Goal: Transaction & Acquisition: Purchase product/service

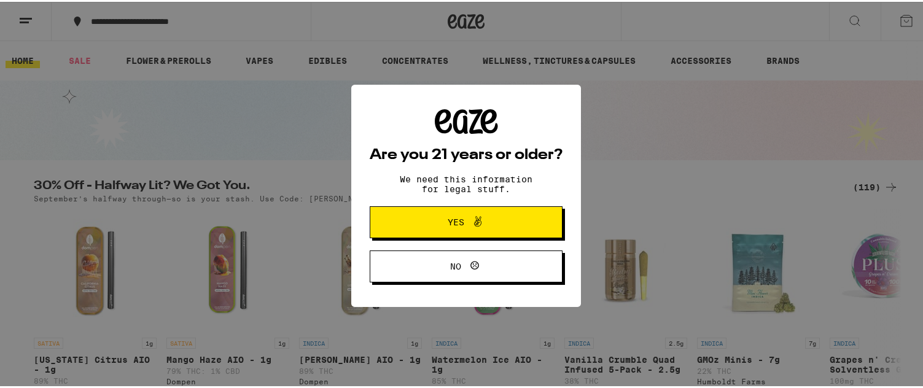
click at [529, 220] on button "Yes" at bounding box center [466, 220] width 193 height 32
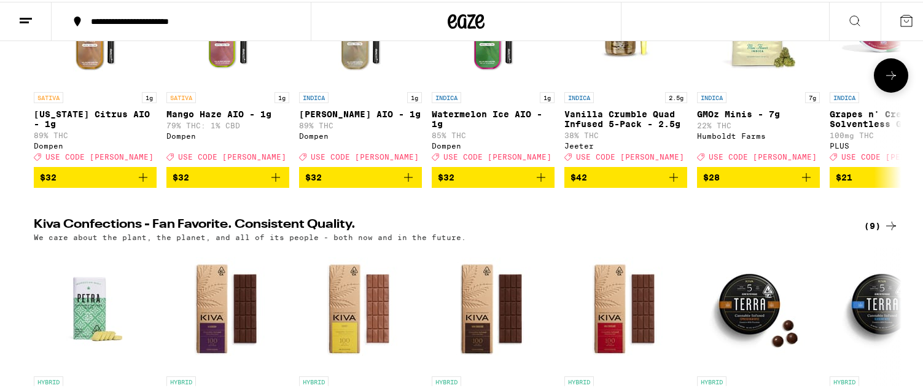
scroll to position [184, 0]
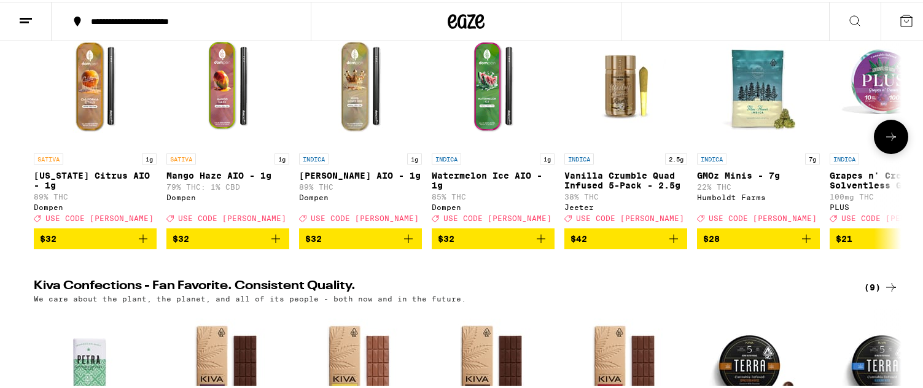
click at [891, 142] on icon at bounding box center [891, 135] width 15 height 15
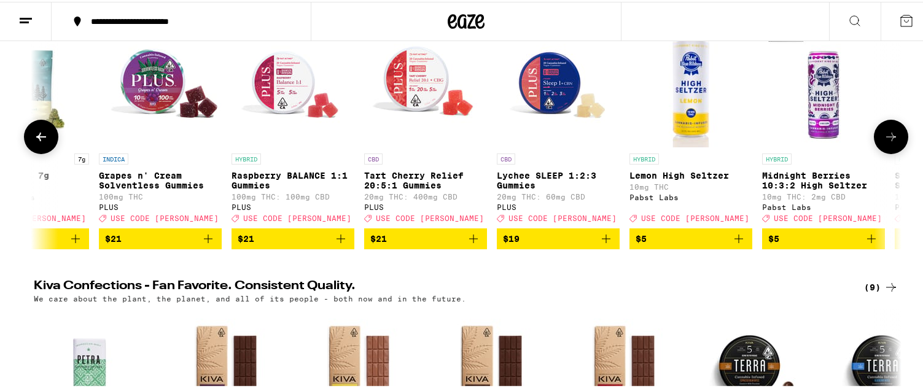
click at [891, 142] on icon at bounding box center [891, 135] width 15 height 15
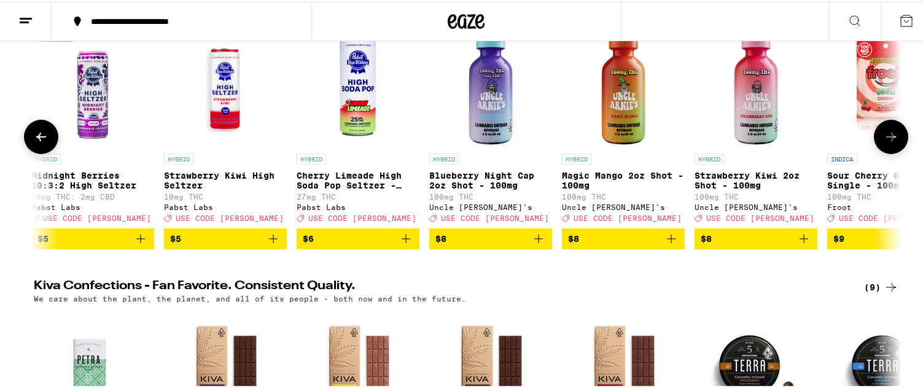
click at [891, 142] on icon at bounding box center [891, 135] width 15 height 15
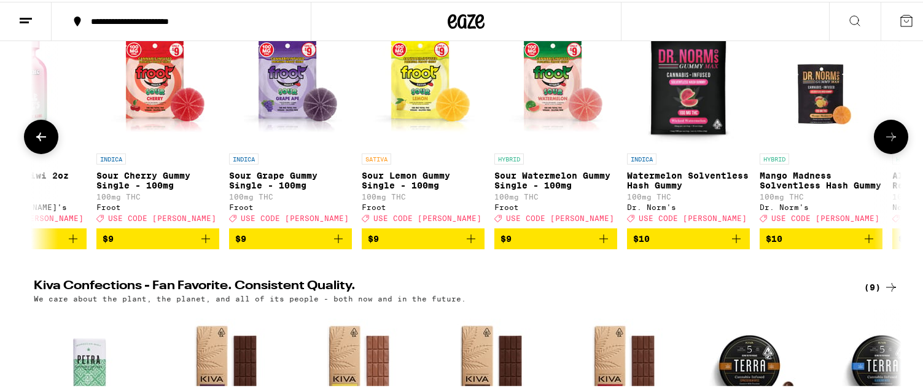
click at [891, 142] on icon at bounding box center [891, 135] width 15 height 15
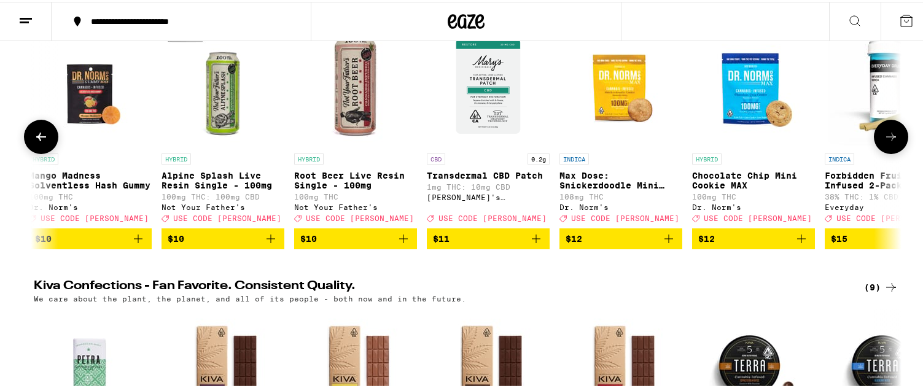
click at [891, 142] on icon at bounding box center [891, 135] width 15 height 15
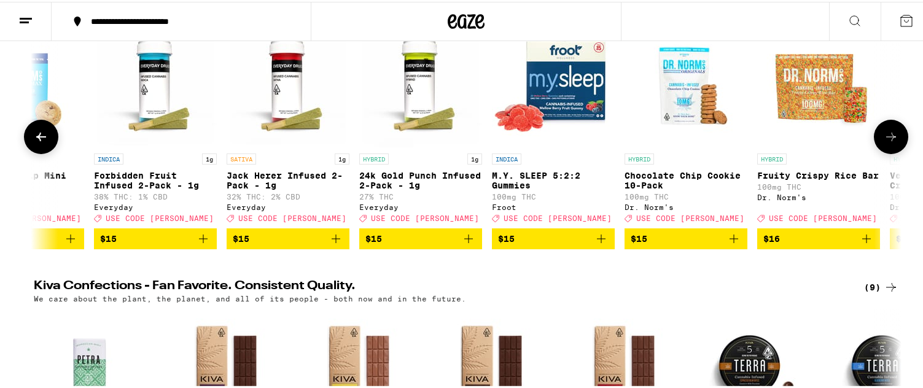
click at [891, 142] on icon at bounding box center [891, 135] width 15 height 15
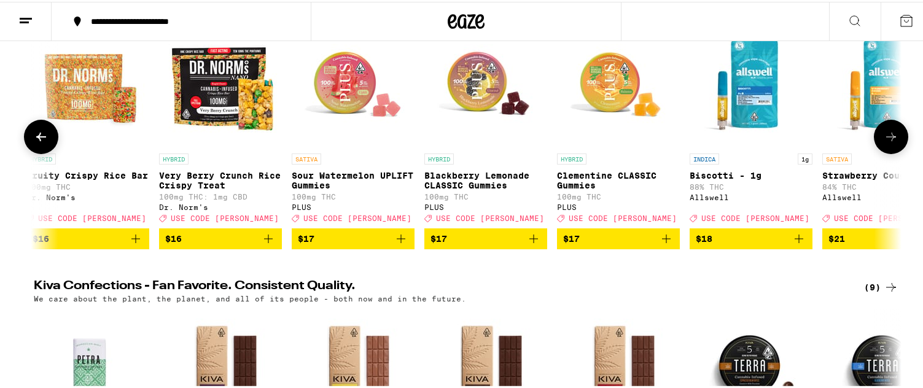
click at [891, 142] on icon at bounding box center [891, 135] width 15 height 15
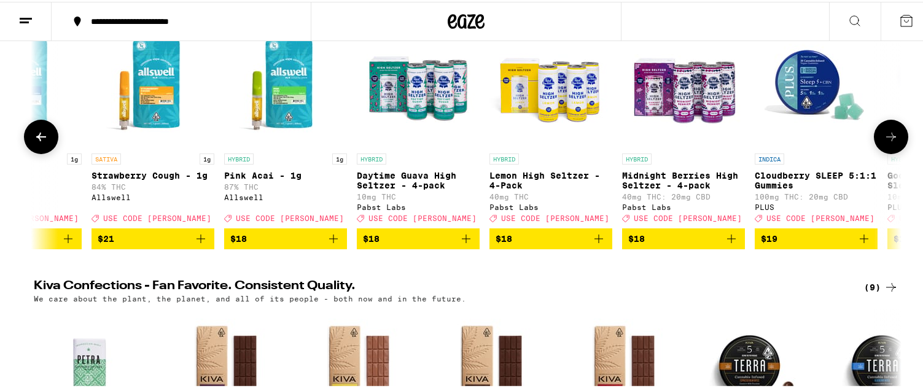
click at [891, 142] on icon at bounding box center [891, 135] width 15 height 15
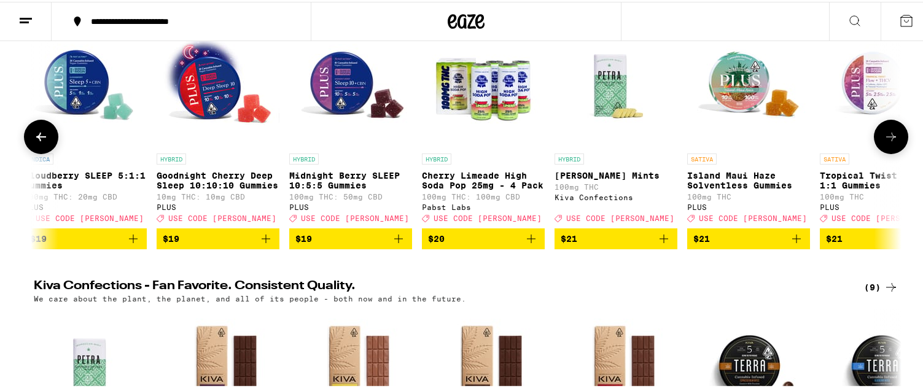
click at [891, 142] on icon at bounding box center [891, 135] width 15 height 15
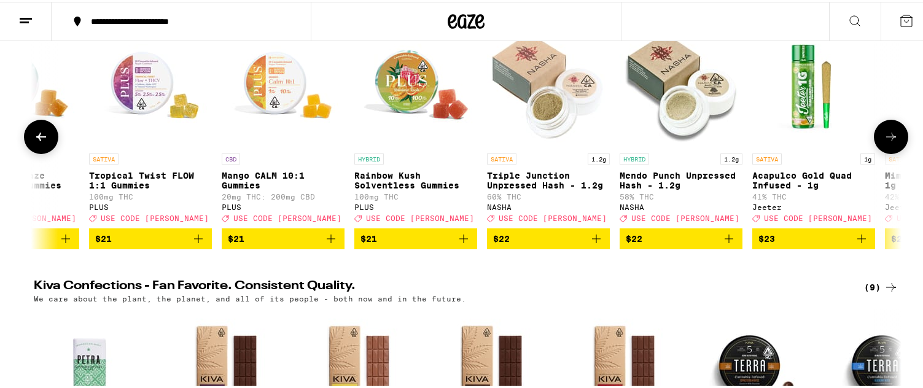
click at [891, 142] on icon at bounding box center [891, 135] width 15 height 15
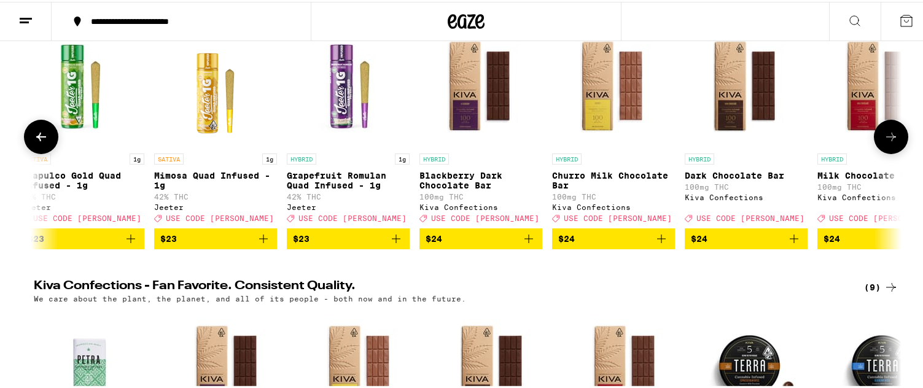
click at [891, 142] on icon at bounding box center [891, 135] width 15 height 15
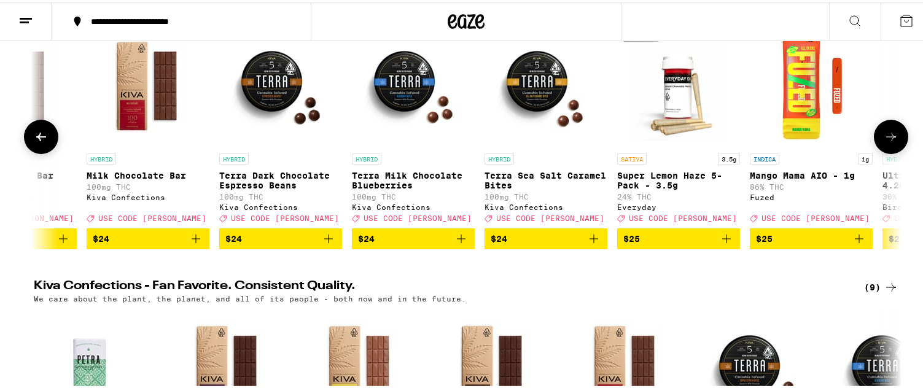
click at [891, 142] on icon at bounding box center [891, 135] width 15 height 15
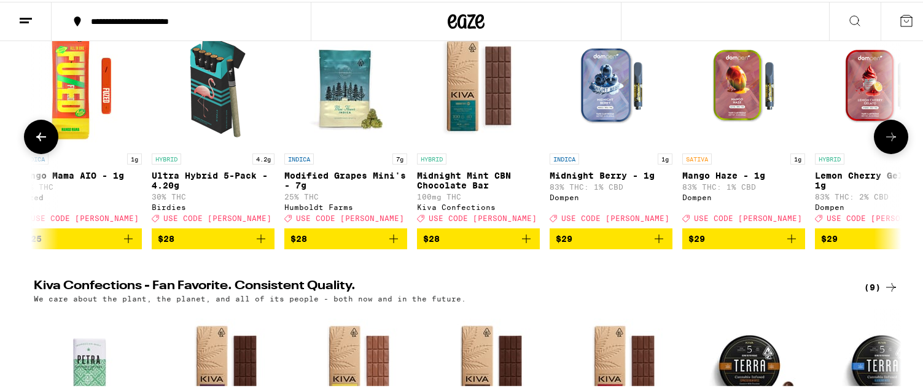
click at [891, 142] on icon at bounding box center [891, 135] width 15 height 15
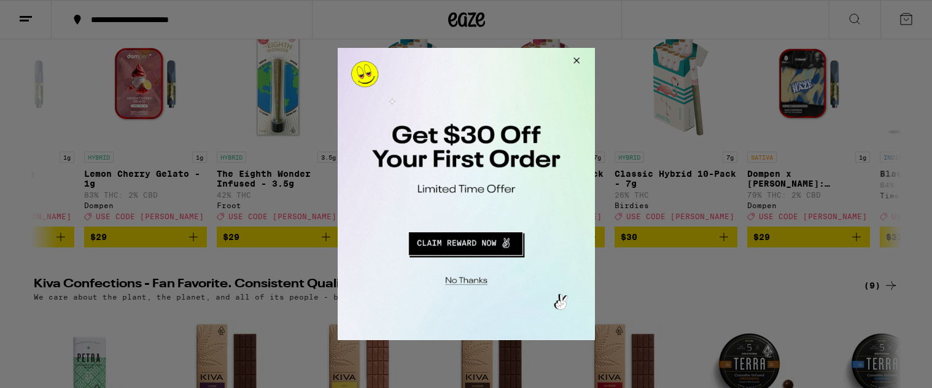
click at [576, 61] on button "Close Modal" at bounding box center [574, 62] width 33 height 29
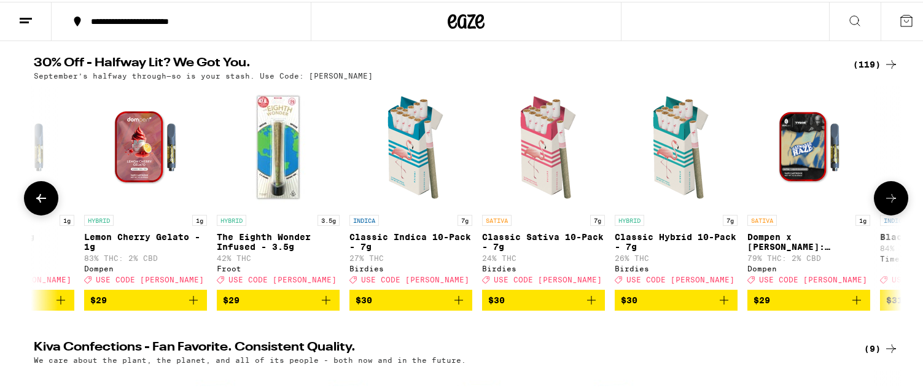
scroll to position [184, 0]
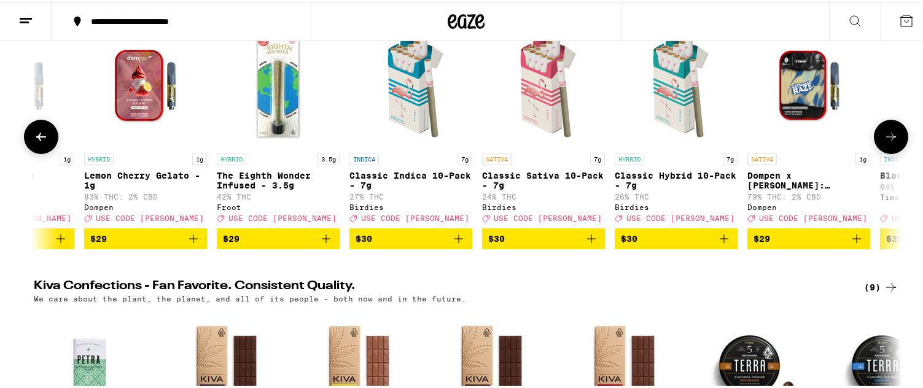
click at [457, 244] on icon "Add to bag" at bounding box center [458, 237] width 15 height 15
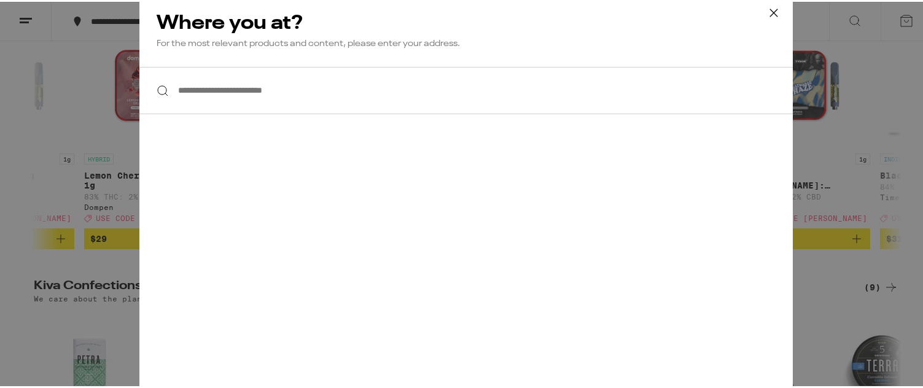
click at [256, 98] on input "**********" at bounding box center [465, 88] width 653 height 47
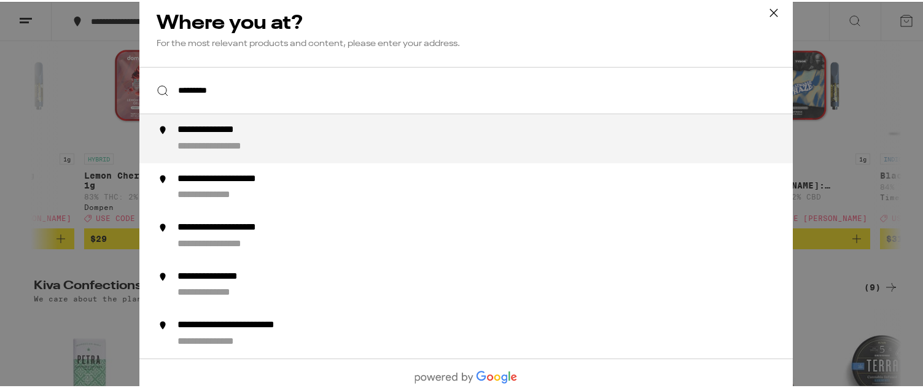
click at [251, 130] on div "**********" at bounding box center [224, 128] width 95 height 13
type input "**********"
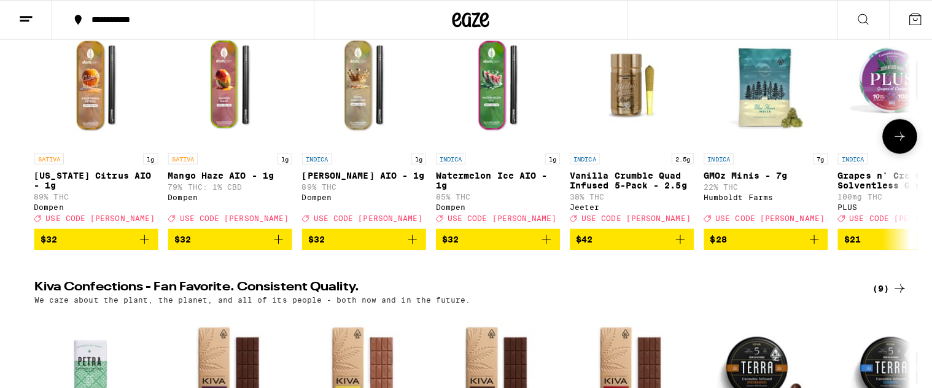
scroll to position [0, 0]
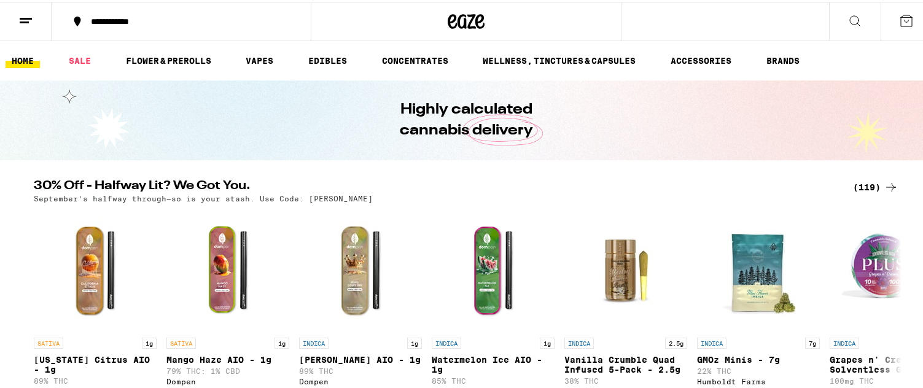
click at [901, 20] on icon at bounding box center [906, 19] width 11 height 11
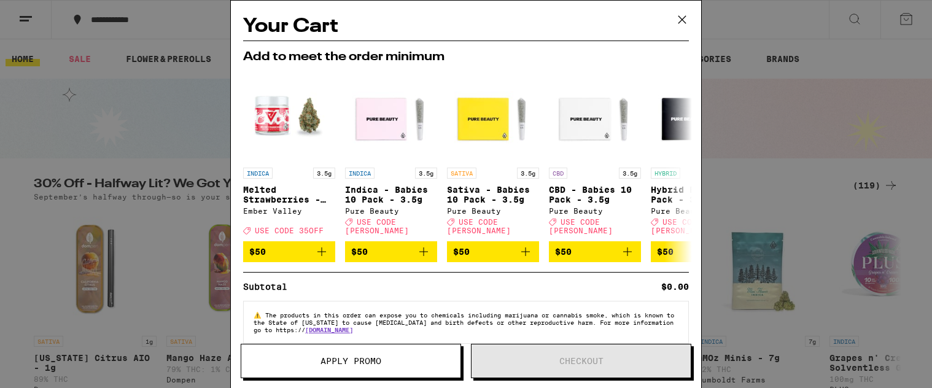
click at [686, 15] on icon at bounding box center [682, 19] width 18 height 18
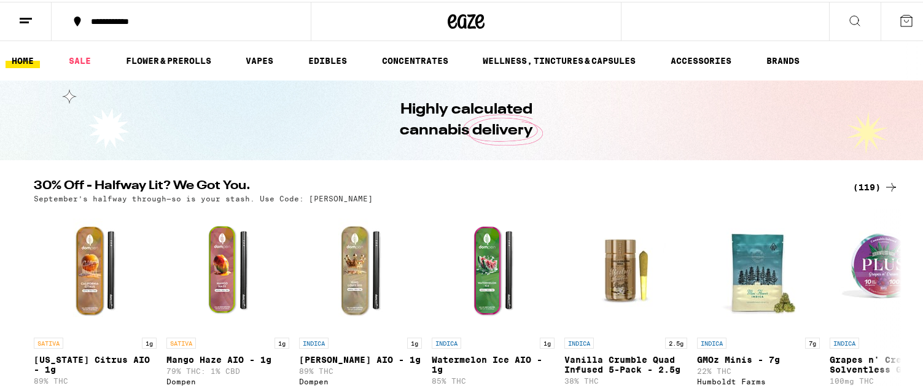
click at [34, 9] on button at bounding box center [26, 20] width 52 height 39
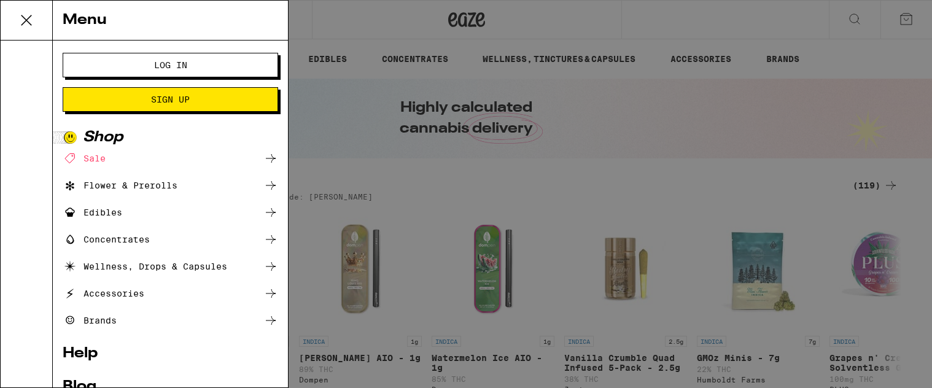
click at [163, 64] on span "Log In" at bounding box center [170, 65] width 33 height 9
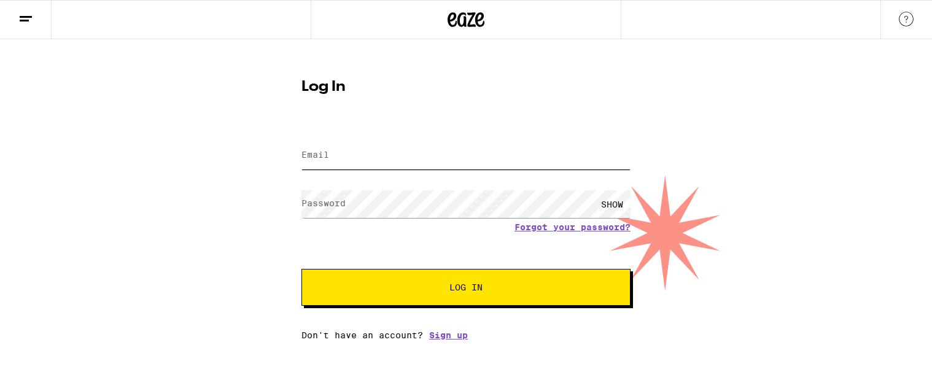
type input "[EMAIL_ADDRESS][DOMAIN_NAME]"
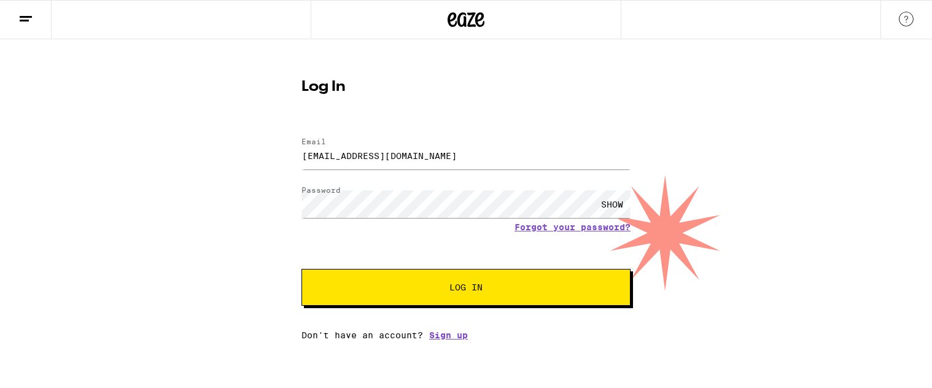
click at [385, 173] on div "[EMAIL_ADDRESS][DOMAIN_NAME]" at bounding box center [466, 156] width 329 height 36
click at [417, 279] on button "Log In" at bounding box center [466, 287] width 329 height 37
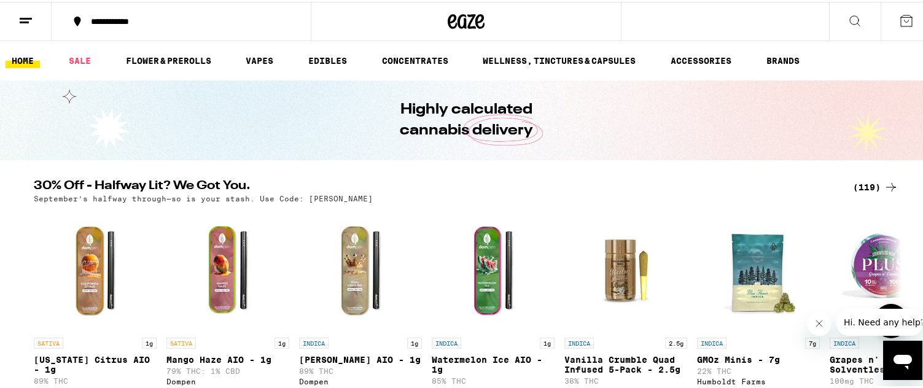
scroll to position [61, 0]
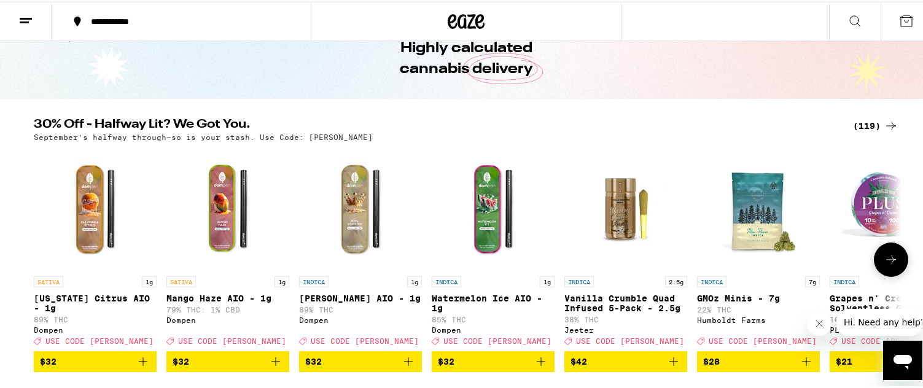
click at [890, 265] on icon at bounding box center [891, 258] width 15 height 15
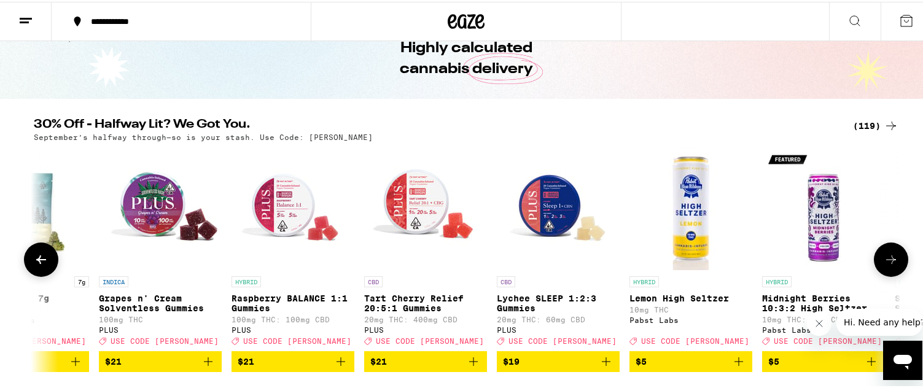
click at [890, 265] on icon at bounding box center [891, 258] width 15 height 15
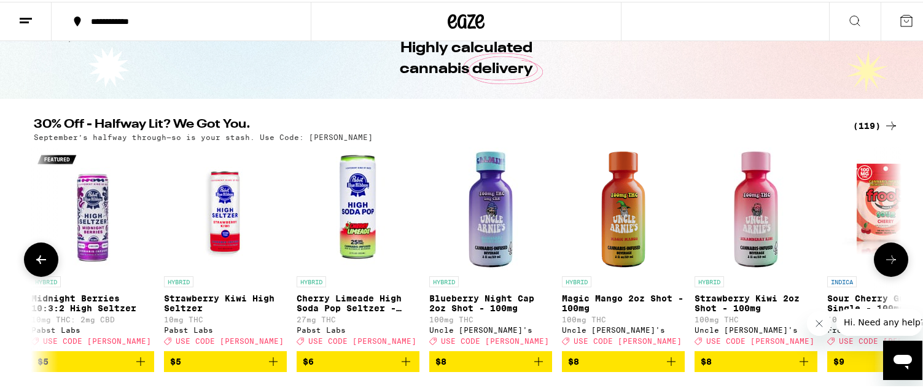
click at [890, 265] on icon at bounding box center [891, 258] width 15 height 15
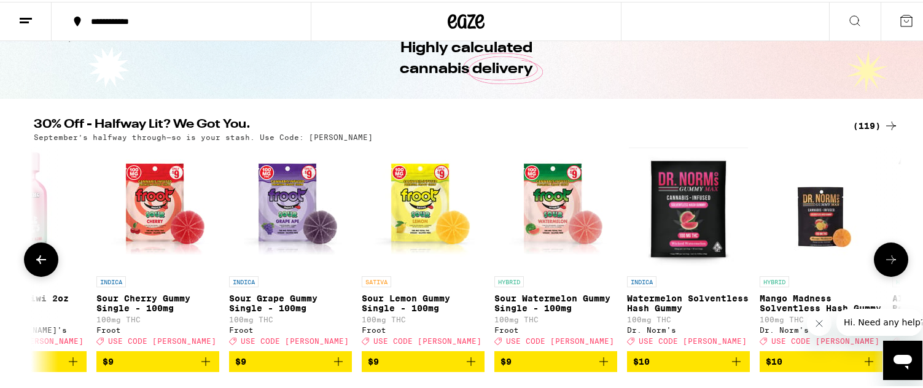
click at [890, 265] on icon at bounding box center [891, 258] width 15 height 15
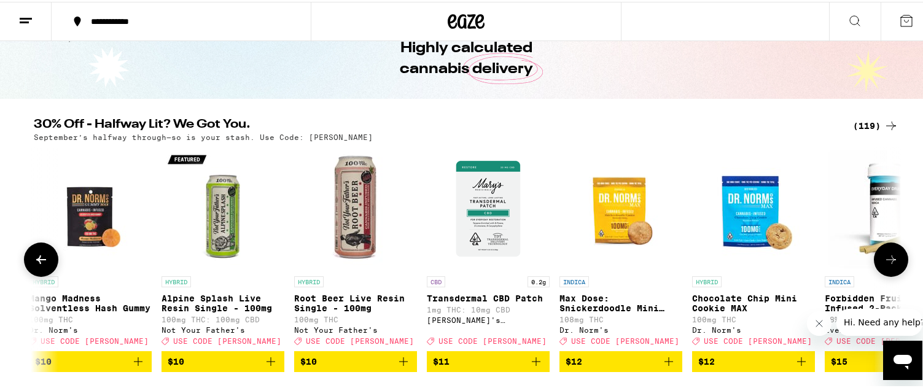
click at [890, 265] on icon at bounding box center [891, 258] width 15 height 15
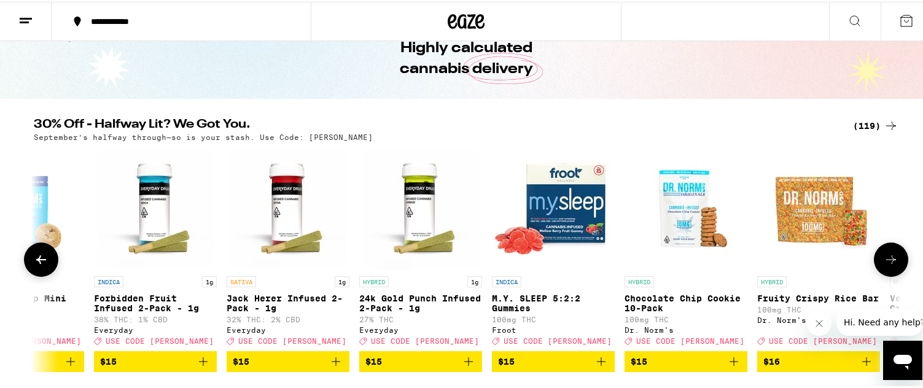
click at [890, 265] on icon at bounding box center [891, 258] width 15 height 15
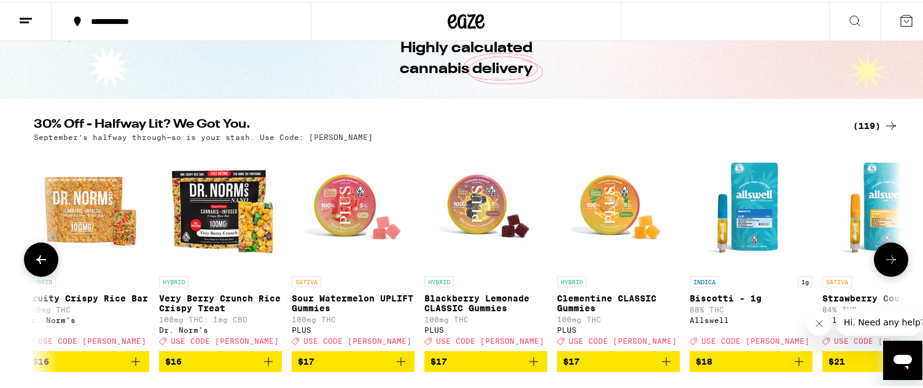
click at [890, 265] on icon at bounding box center [891, 258] width 15 height 15
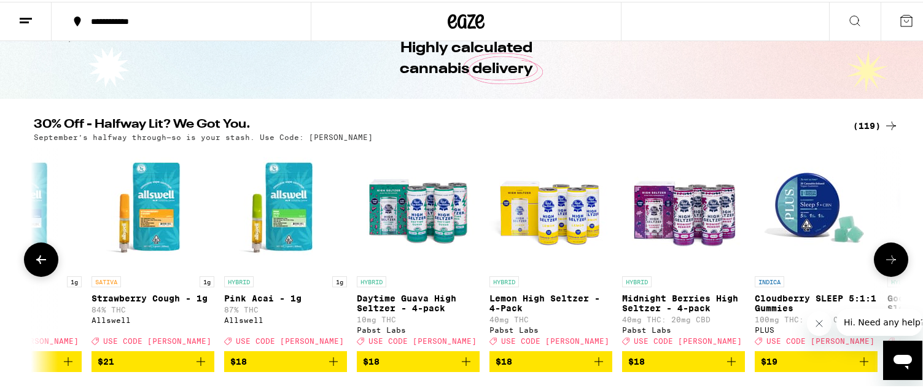
click at [890, 265] on icon at bounding box center [891, 258] width 15 height 15
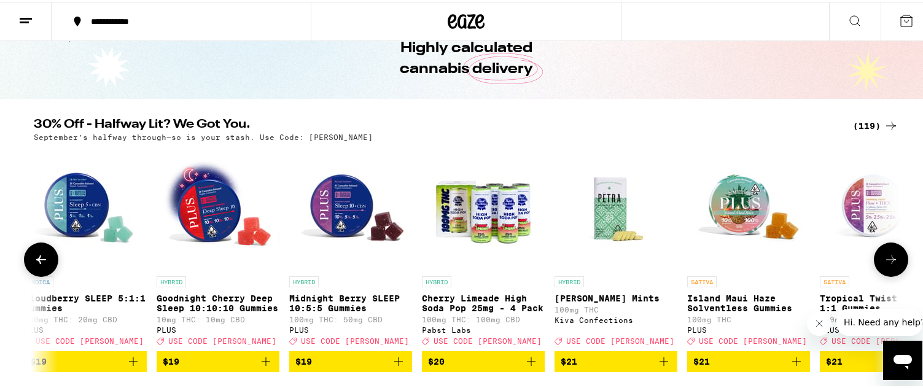
click at [890, 265] on icon at bounding box center [891, 258] width 15 height 15
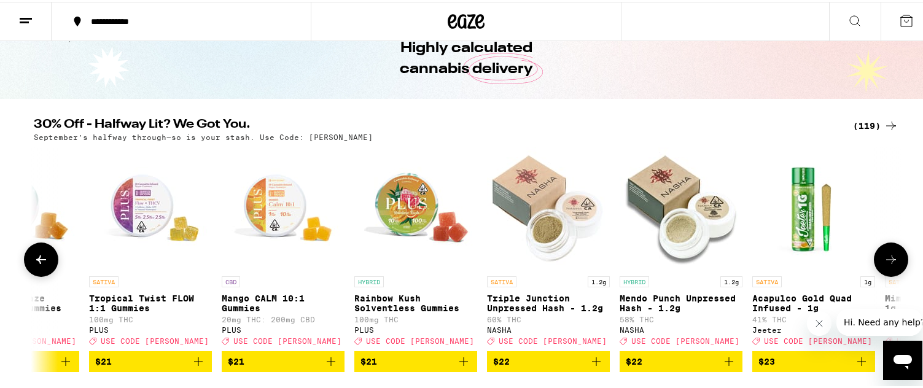
click at [890, 265] on icon at bounding box center [891, 258] width 15 height 15
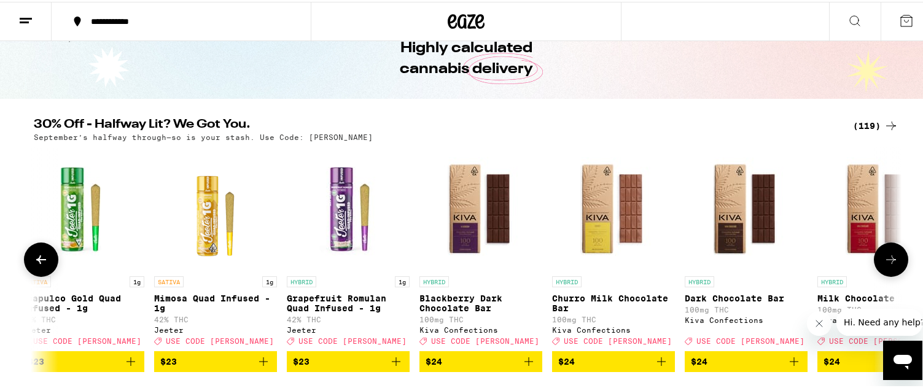
click at [890, 265] on icon at bounding box center [891, 258] width 15 height 15
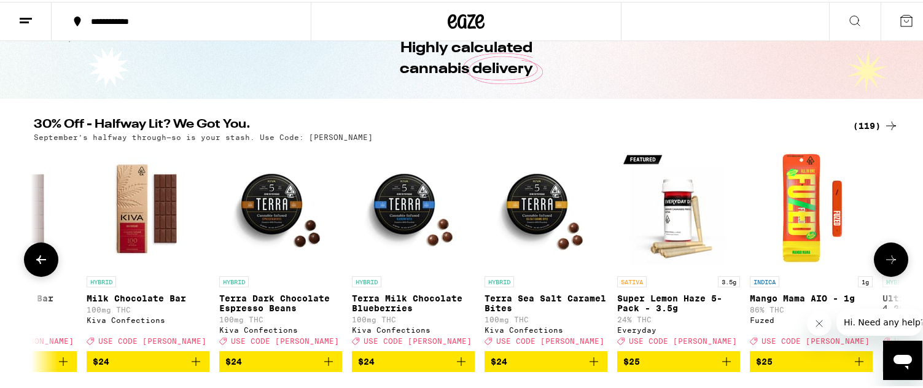
click at [890, 265] on icon at bounding box center [891, 258] width 15 height 15
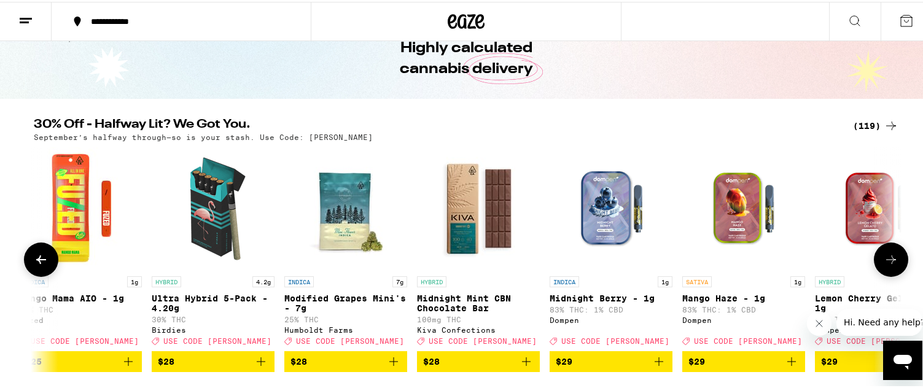
click at [890, 265] on icon at bounding box center [891, 258] width 15 height 15
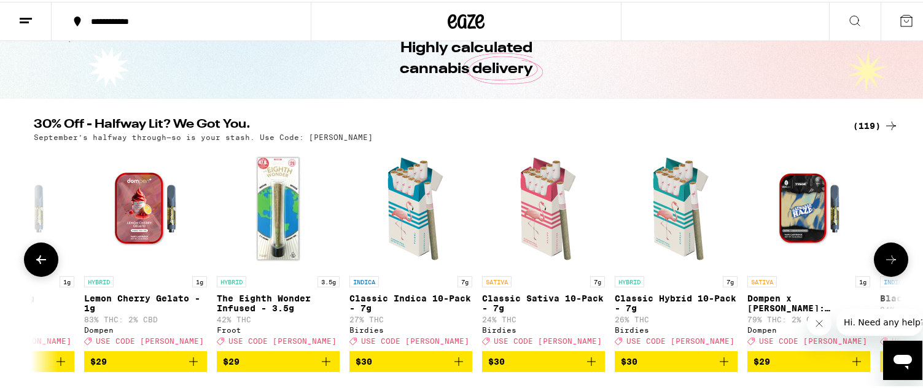
click at [890, 265] on icon at bounding box center [891, 258] width 15 height 15
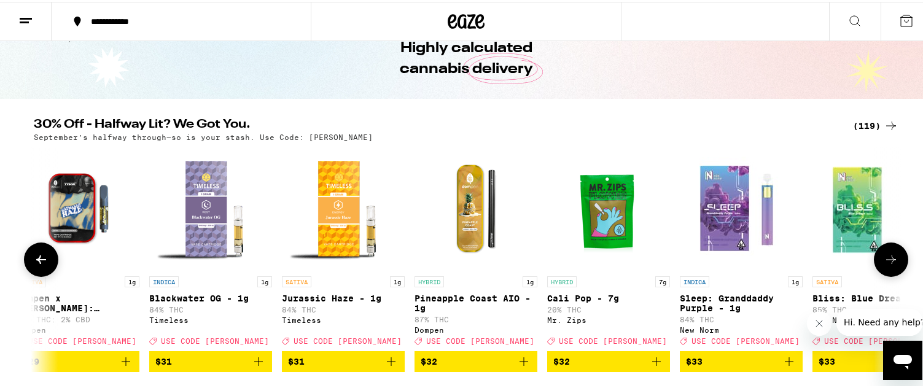
scroll to position [123, 0]
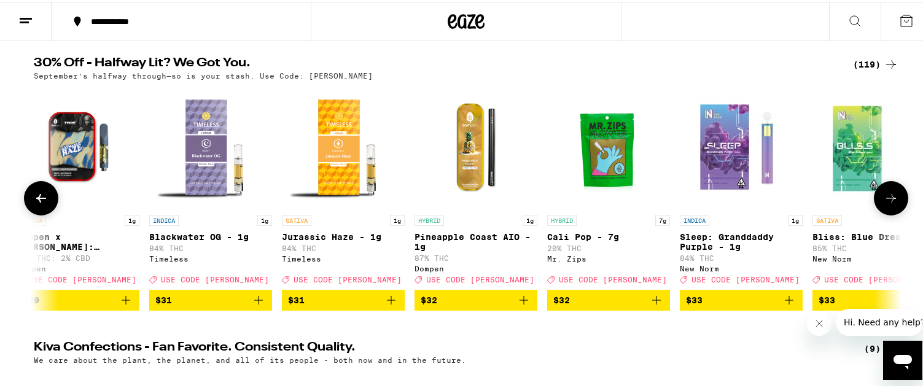
click at [36, 201] on icon at bounding box center [41, 196] width 10 height 9
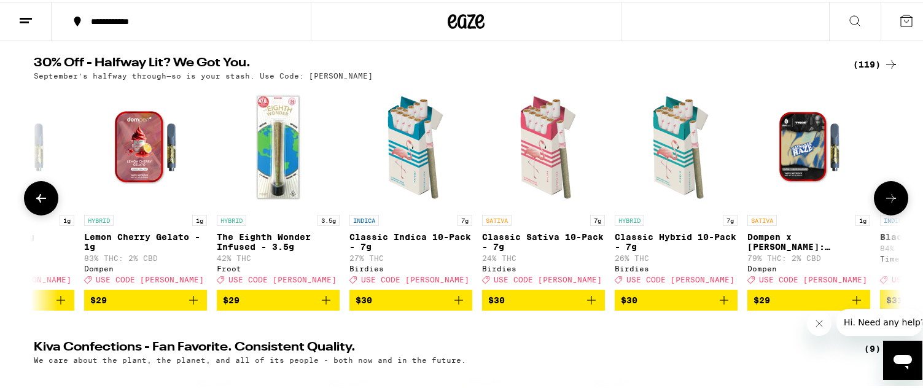
click at [452, 303] on icon "Add to bag" at bounding box center [458, 298] width 15 height 15
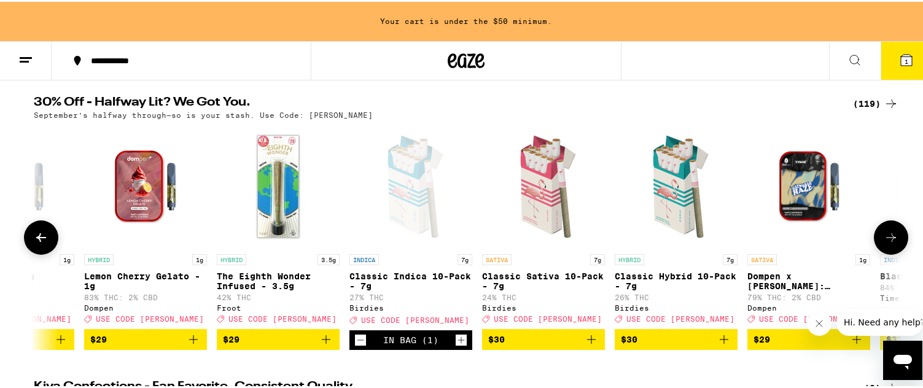
scroll to position [162, 0]
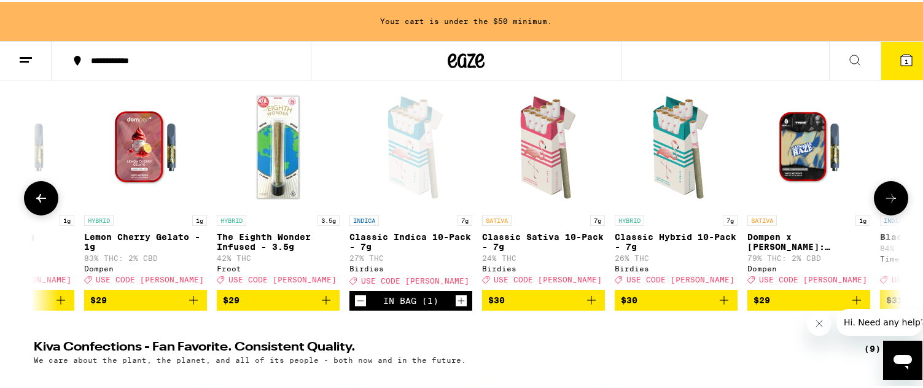
click at [720, 303] on icon "Add to bag" at bounding box center [724, 298] width 9 height 9
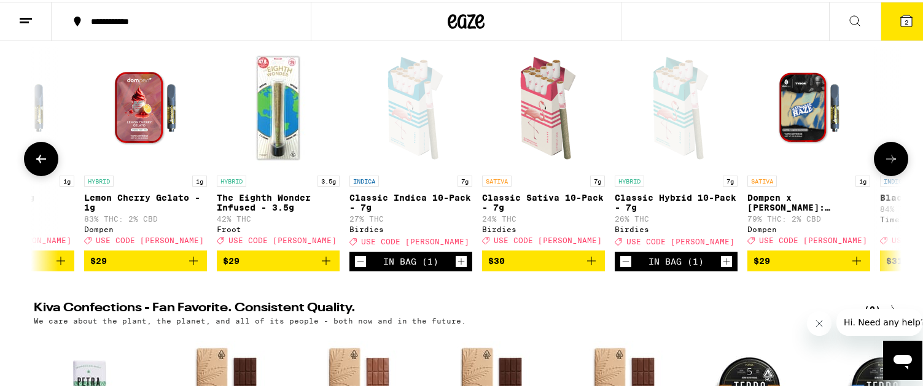
scroll to position [123, 0]
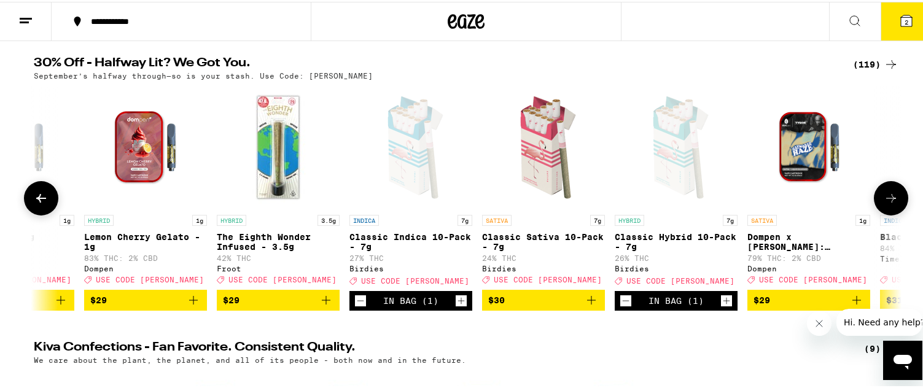
click at [889, 204] on icon at bounding box center [891, 196] width 15 height 15
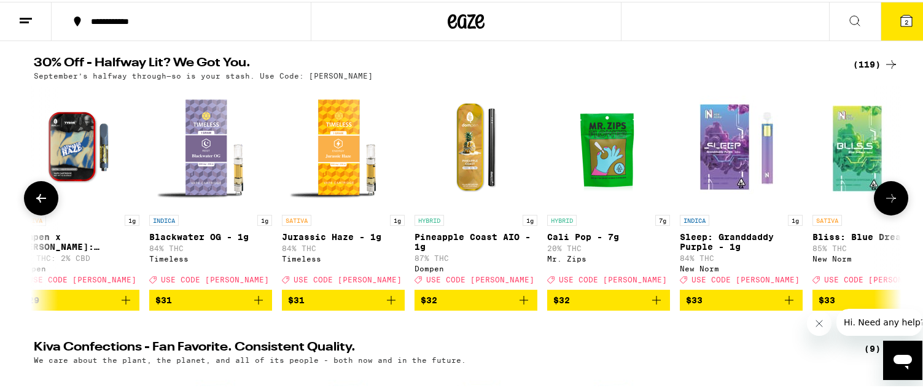
click at [889, 204] on icon at bounding box center [891, 196] width 15 height 15
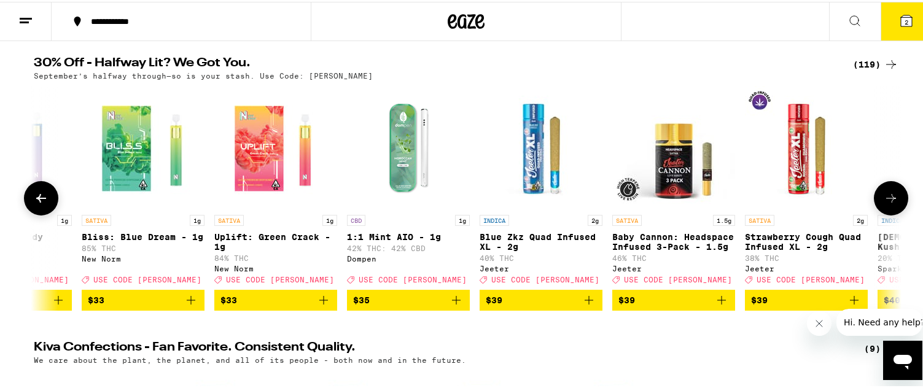
click at [889, 204] on icon at bounding box center [891, 196] width 15 height 15
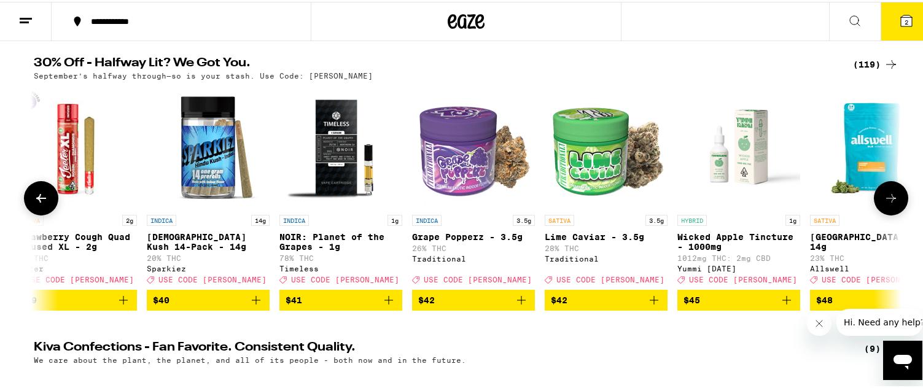
click at [889, 204] on icon at bounding box center [891, 196] width 15 height 15
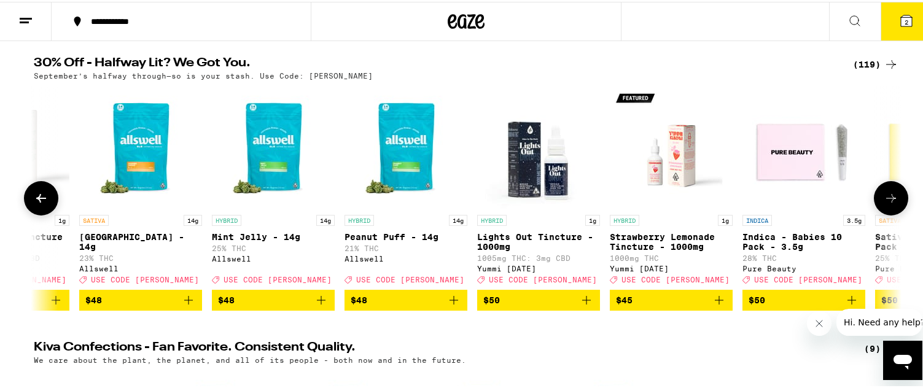
click at [889, 204] on icon at bounding box center [891, 196] width 15 height 15
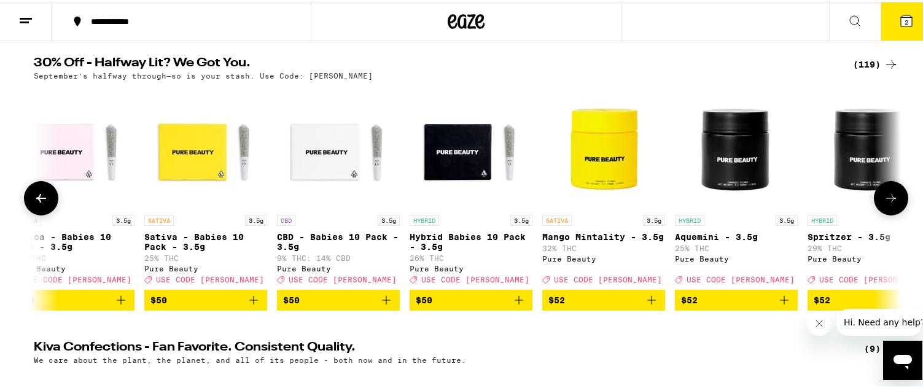
drag, startPoint x: 37, startPoint y: 200, endPoint x: 60, endPoint y: 213, distance: 26.4
click at [37, 200] on icon at bounding box center [41, 196] width 15 height 15
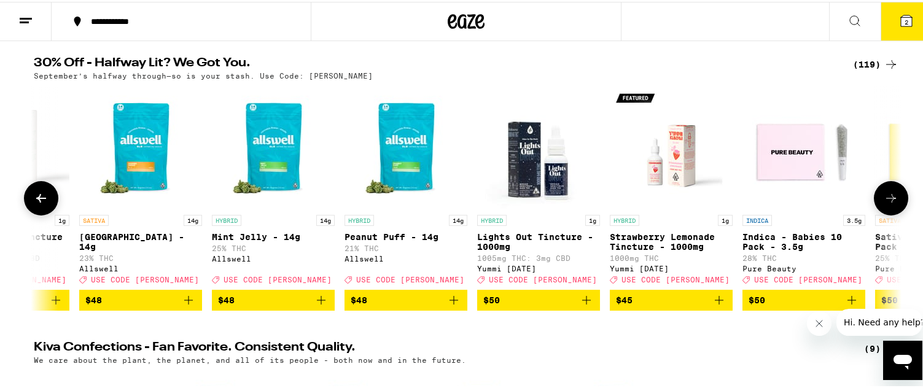
click at [888, 204] on icon at bounding box center [891, 196] width 15 height 15
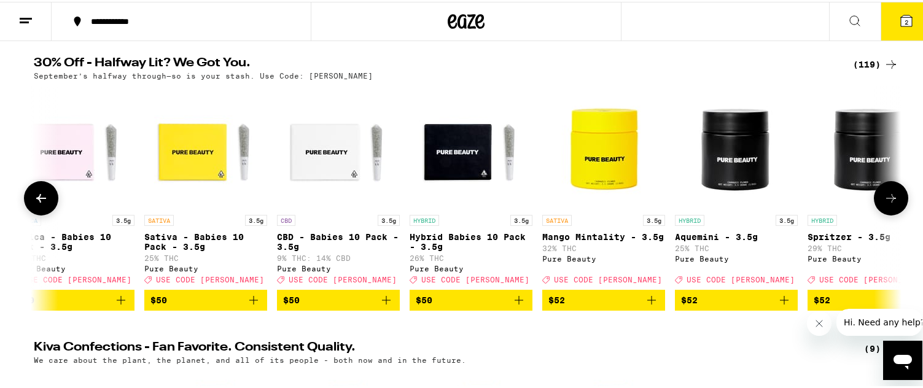
scroll to position [184, 0]
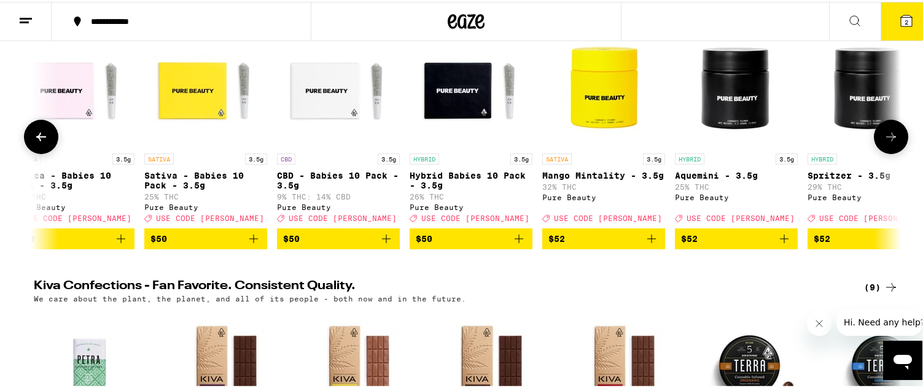
click at [515, 241] on icon "Add to bag" at bounding box center [519, 237] width 9 height 9
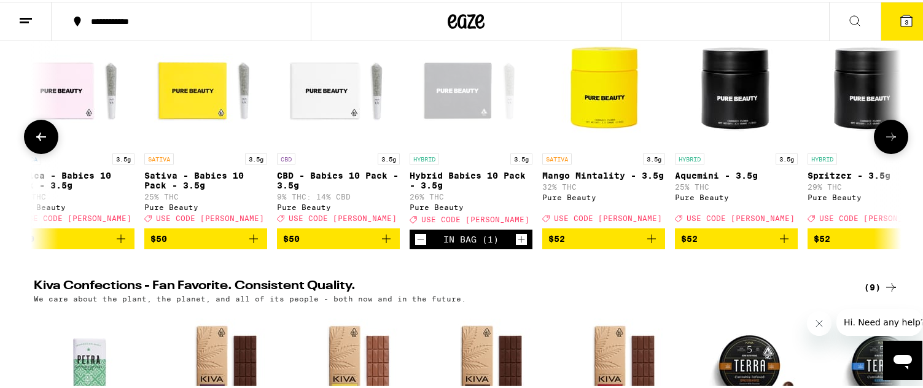
click at [886, 142] on icon at bounding box center [891, 135] width 15 height 15
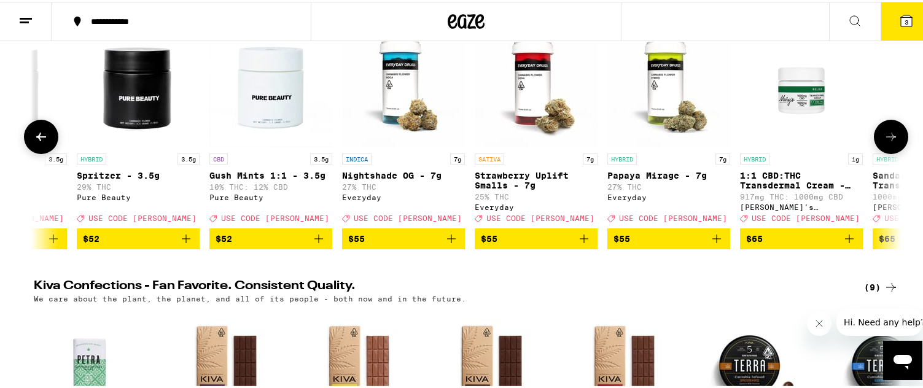
click at [886, 142] on icon at bounding box center [891, 135] width 15 height 15
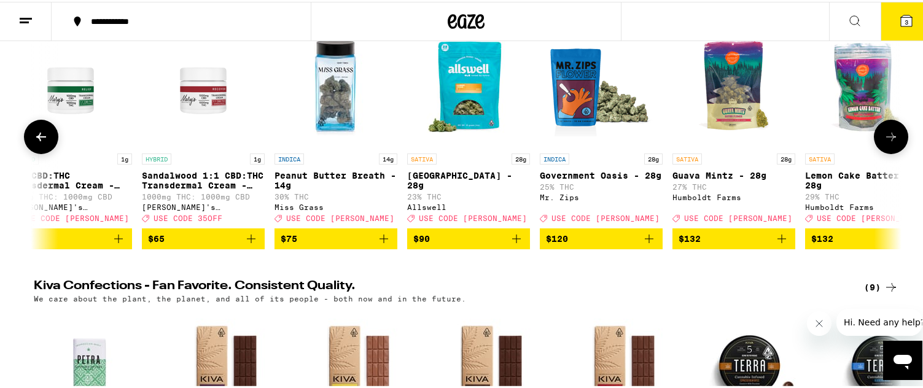
click at [886, 142] on icon at bounding box center [891, 135] width 15 height 15
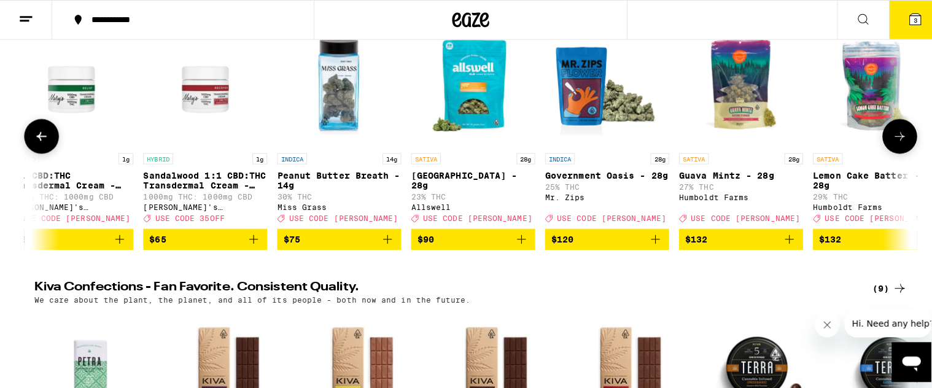
scroll to position [0, 14919]
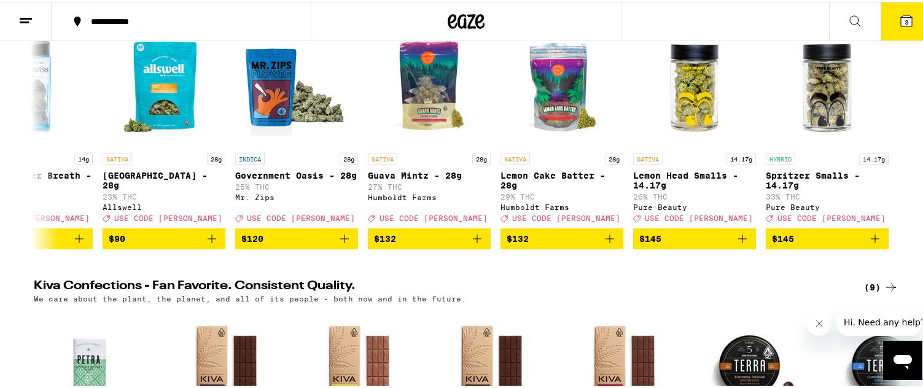
click at [901, 21] on icon at bounding box center [906, 19] width 11 height 11
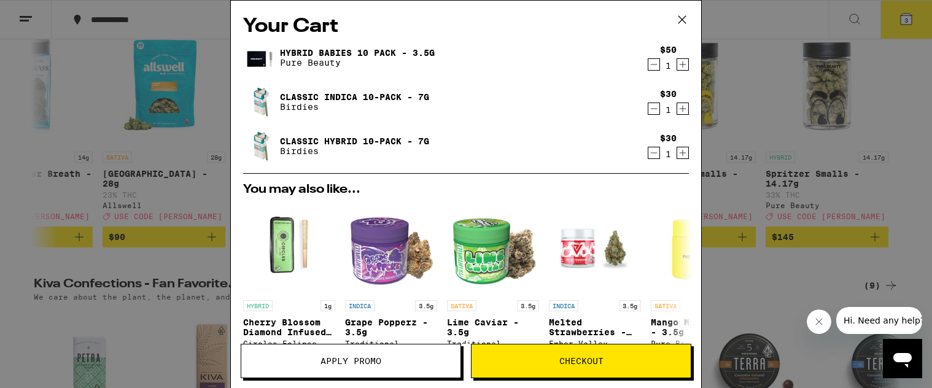
click at [648, 66] on icon "Decrement" at bounding box center [653, 64] width 11 height 15
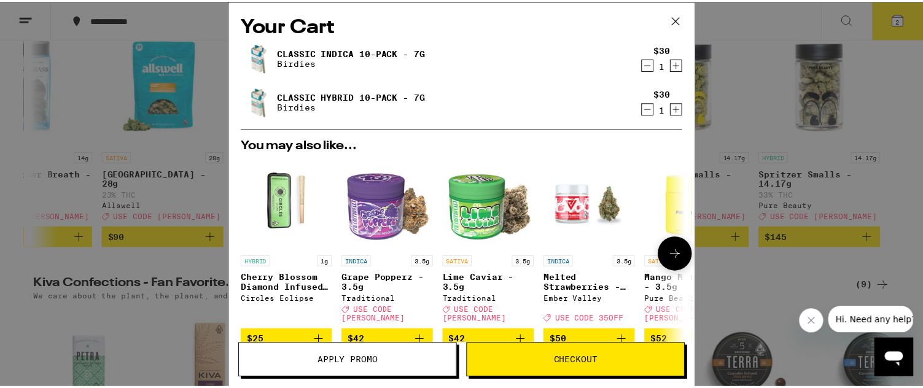
scroll to position [179, 0]
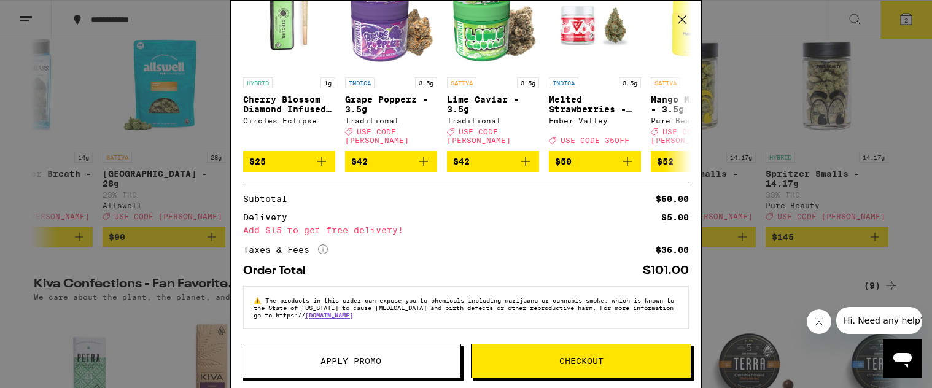
click at [381, 365] on span "Apply Promo" at bounding box center [351, 361] width 61 height 9
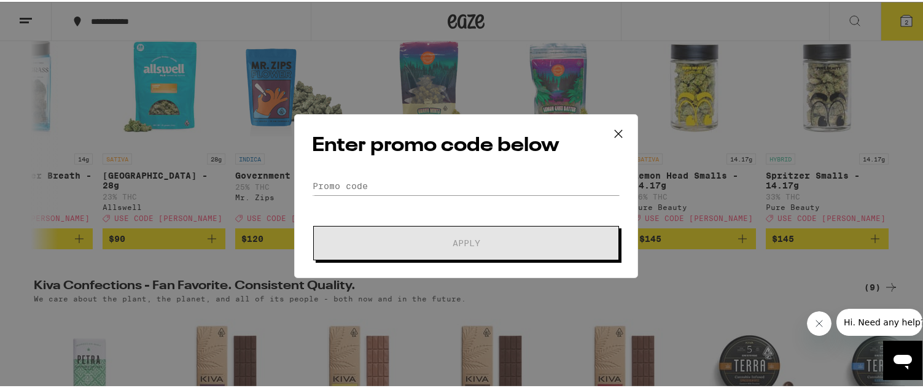
click at [457, 172] on div "Enter promo code below Promo Code Apply" at bounding box center [466, 194] width 344 height 164
click at [455, 180] on input "Promo Code" at bounding box center [466, 184] width 308 height 18
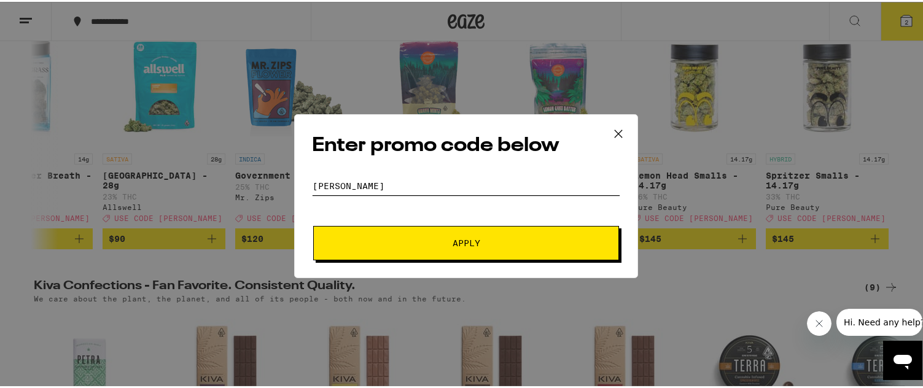
type input "[PERSON_NAME]"
click at [467, 237] on span "Apply" at bounding box center [467, 241] width 28 height 9
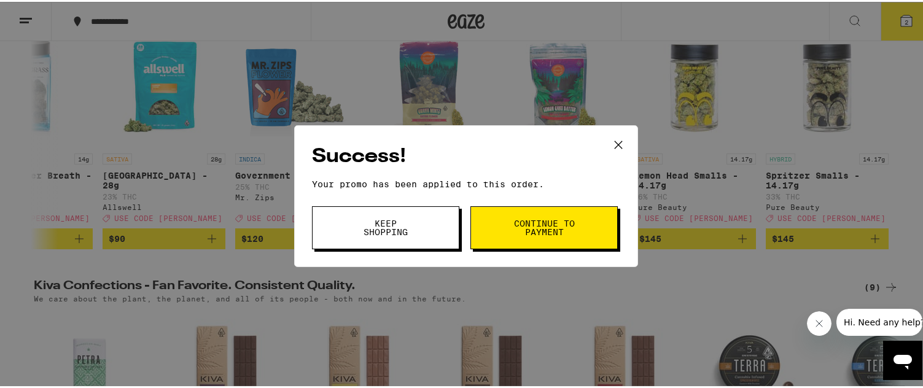
click at [538, 227] on span "Continue to payment" at bounding box center [544, 225] width 63 height 17
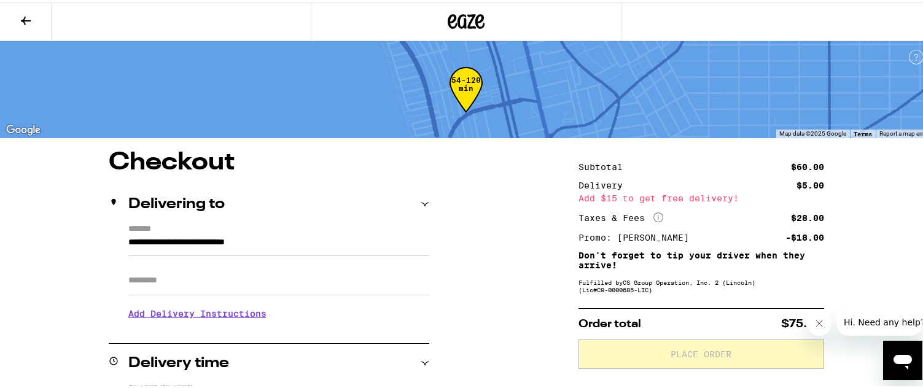
click at [821, 327] on icon "Close message from company" at bounding box center [819, 324] width 10 height 10
click at [189, 278] on input "Apt/Suite" at bounding box center [278, 278] width 301 height 29
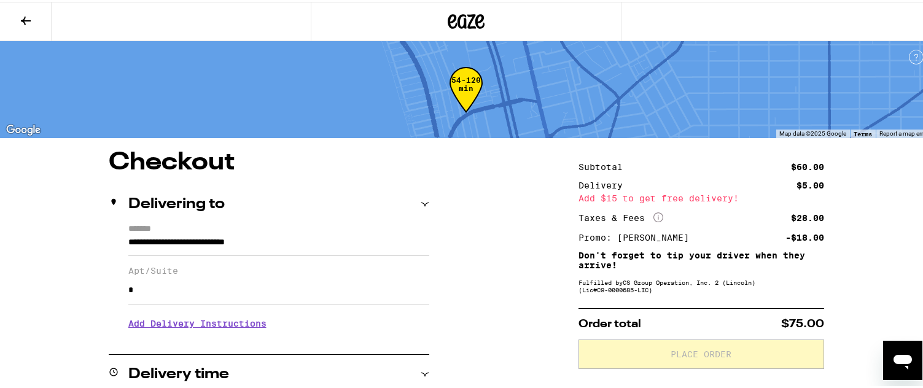
type input "*"
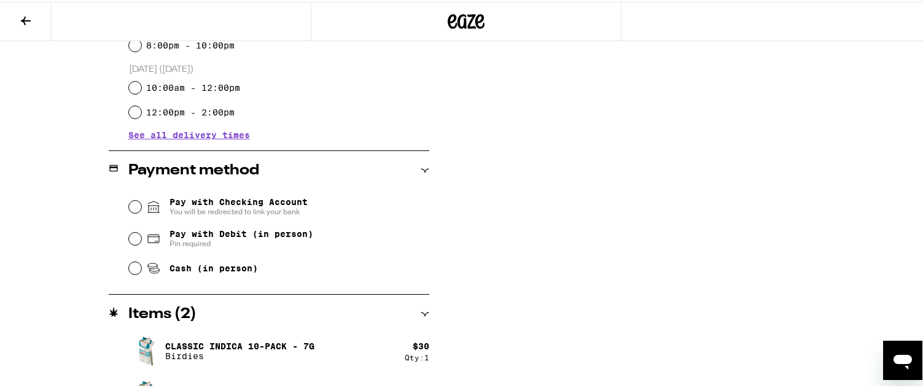
scroll to position [463, 0]
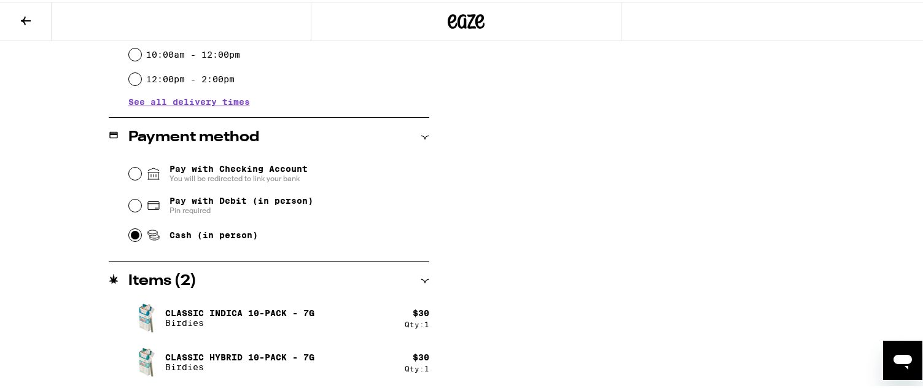
click at [129, 236] on input "Cash (in person)" at bounding box center [135, 233] width 12 height 12
radio input "true"
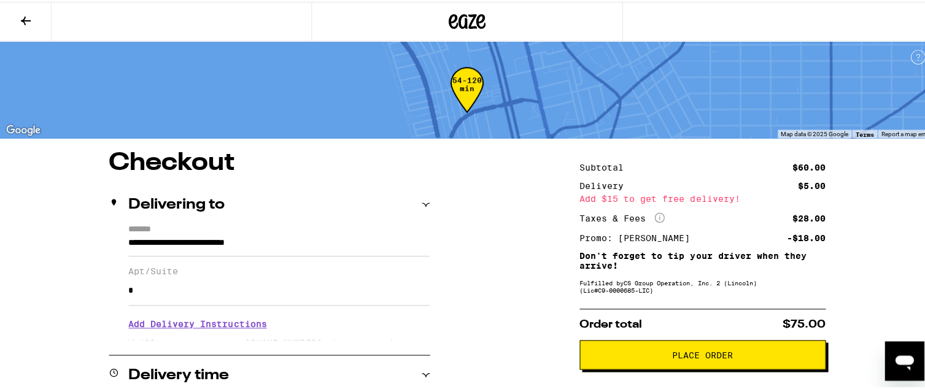
scroll to position [61, 0]
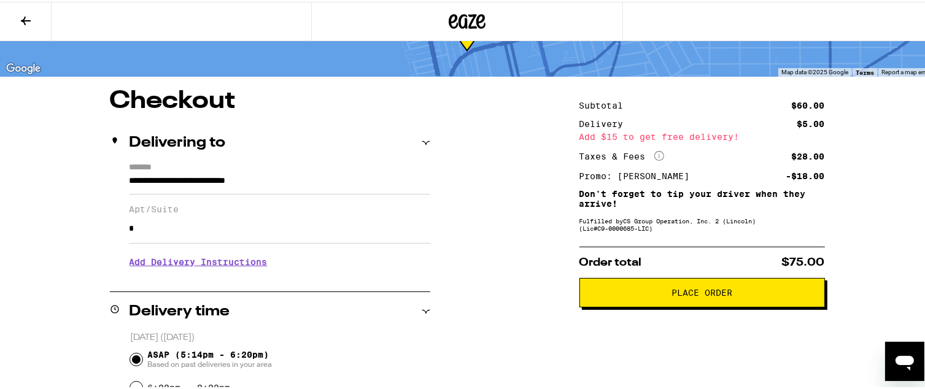
click at [708, 295] on span "Place Order" at bounding box center [702, 291] width 61 height 9
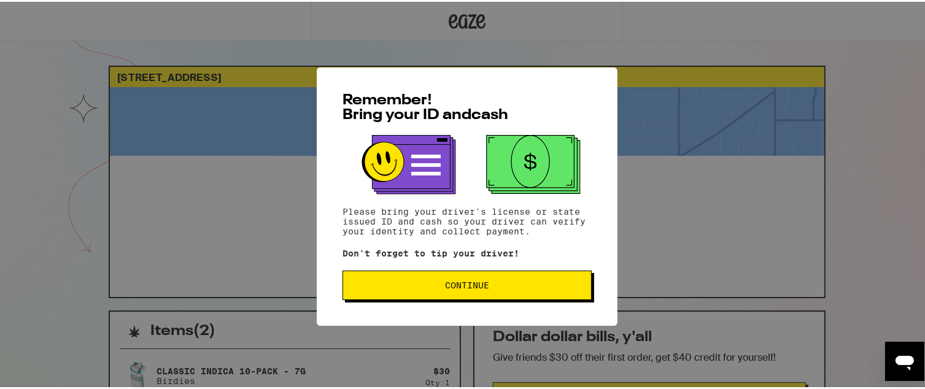
click at [570, 291] on button "Continue" at bounding box center [467, 283] width 249 height 29
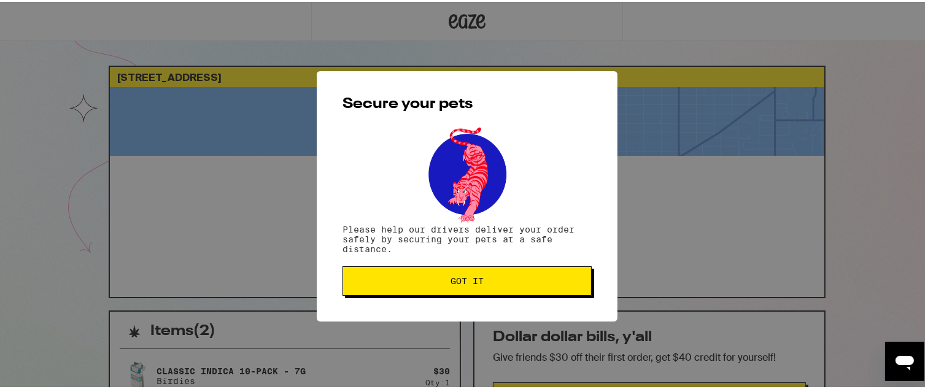
click at [570, 291] on button "Got it" at bounding box center [467, 279] width 249 height 29
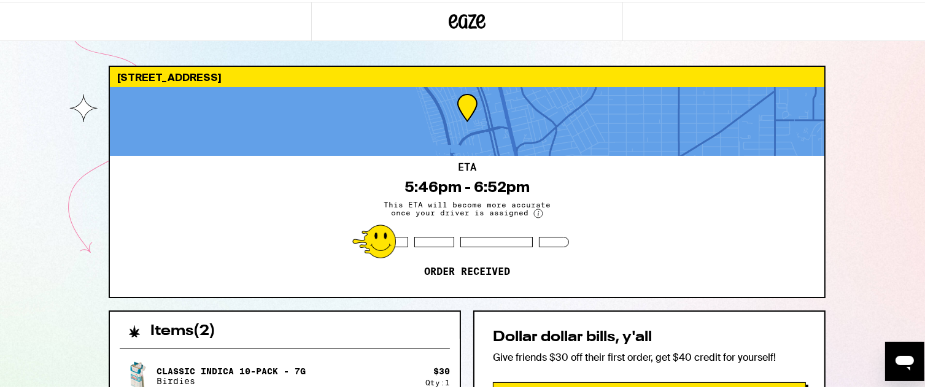
click at [540, 282] on div "ETA 5:46pm - 6:52pm This ETA will become more accurate once your driver is assi…" at bounding box center [467, 224] width 715 height 141
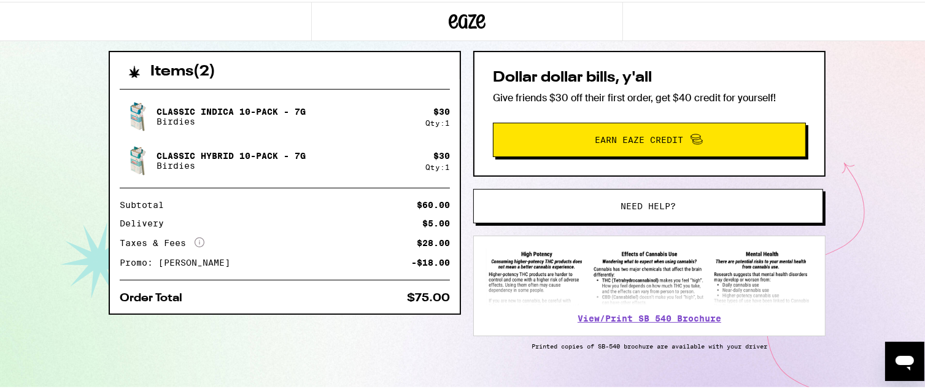
scroll to position [252, 0]
